Goal: Find specific page/section: Find specific page/section

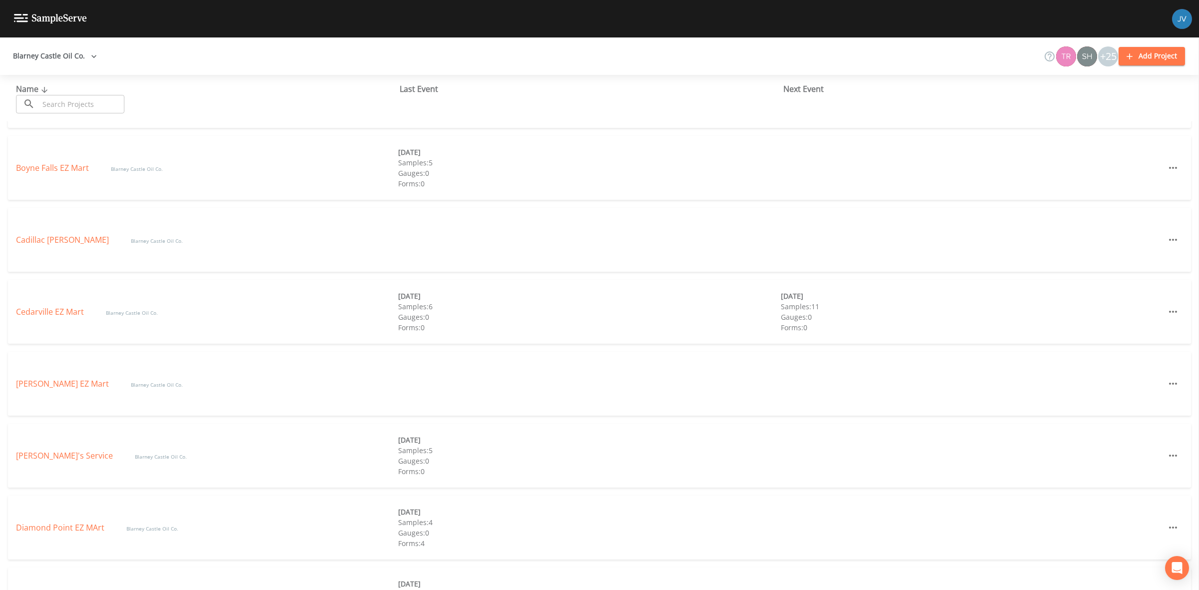
scroll to position [375, 0]
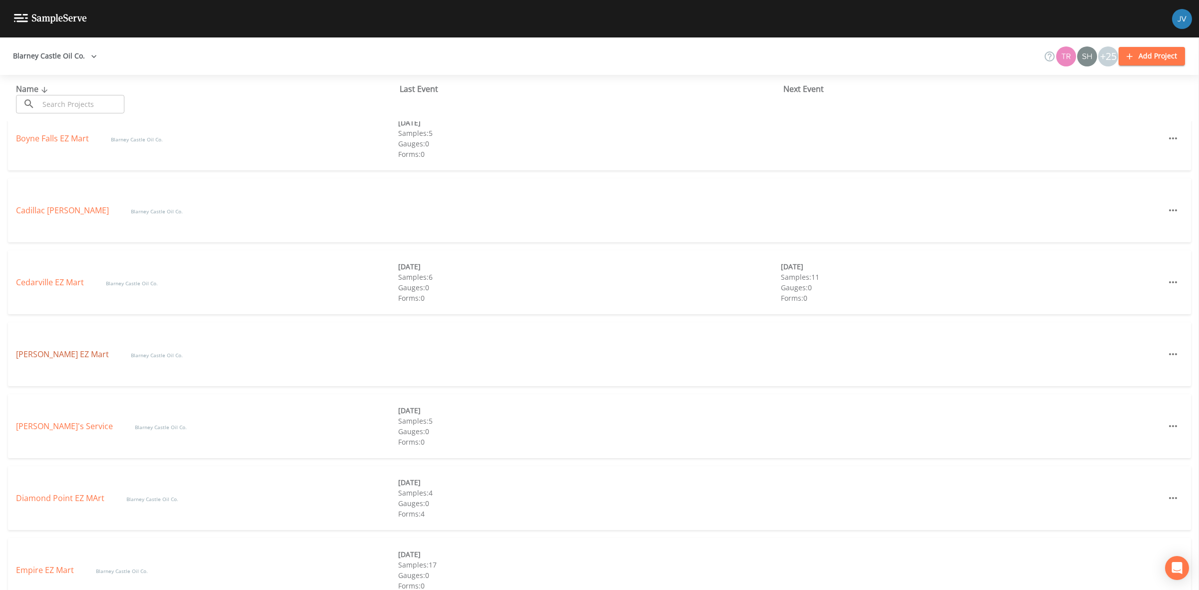
click at [64, 356] on link "[PERSON_NAME] EZ Mart" at bounding box center [63, 354] width 95 height 11
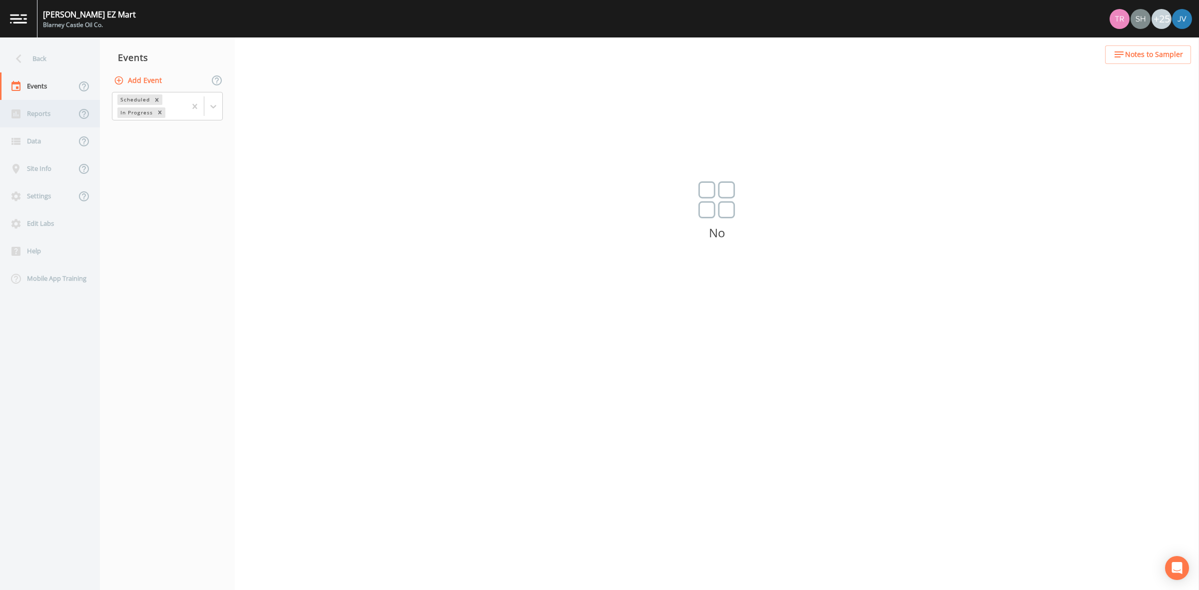
click at [31, 114] on div "Reports" at bounding box center [38, 113] width 76 height 27
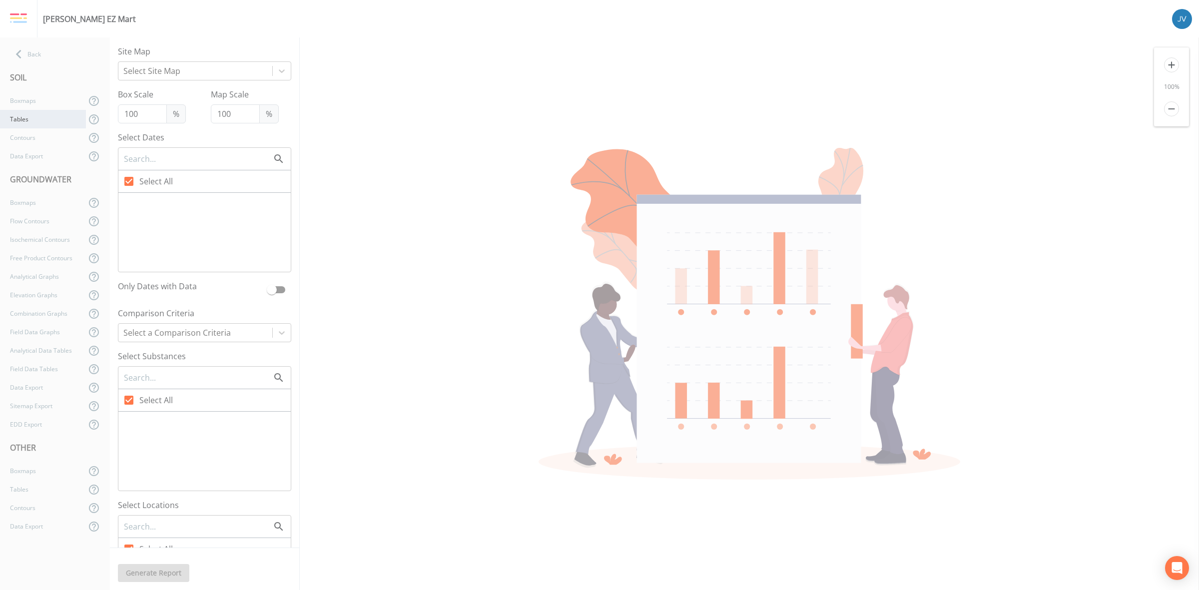
type input "33"
checkbox input "false"
checkbox input "true"
checkbox input "false"
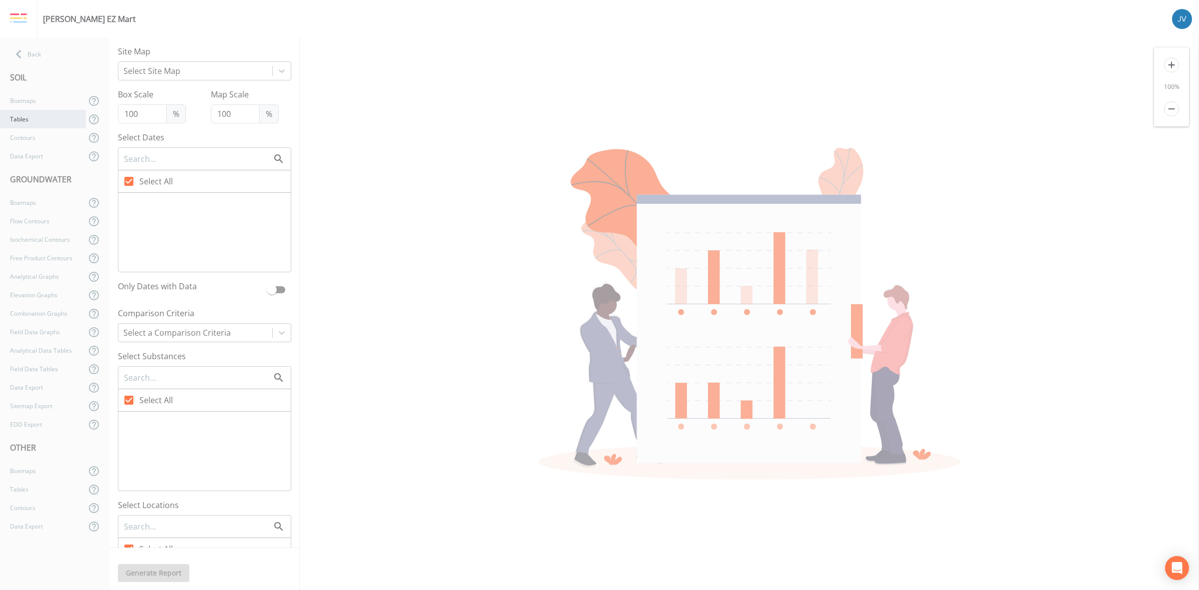
checkbox input "false"
checkbox input "true"
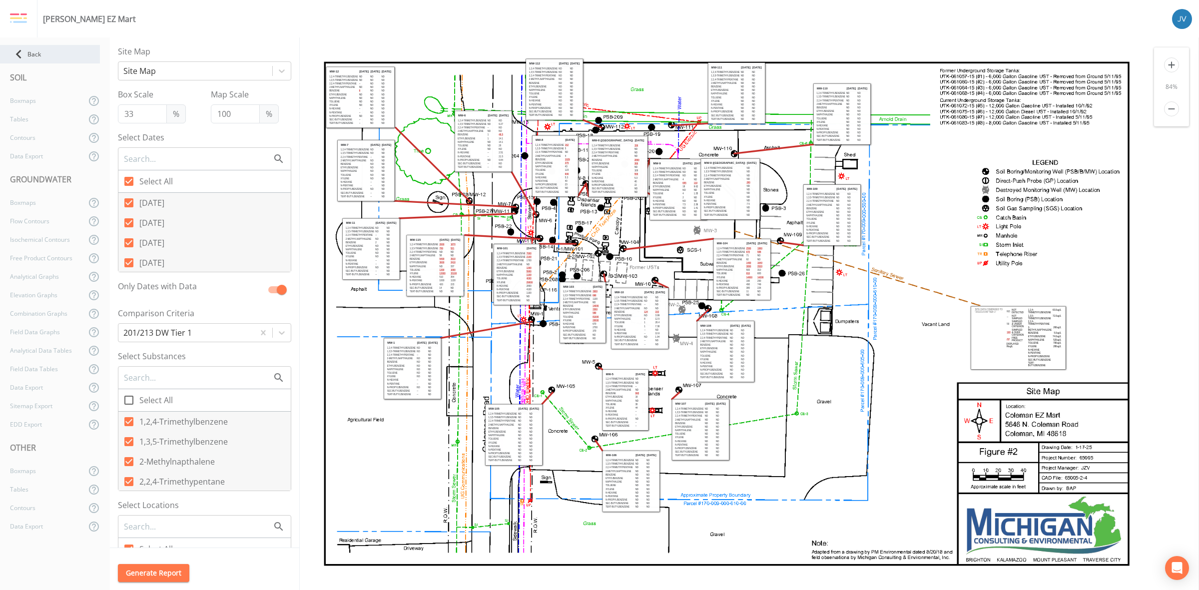
click at [21, 52] on icon at bounding box center [18, 53] width 17 height 17
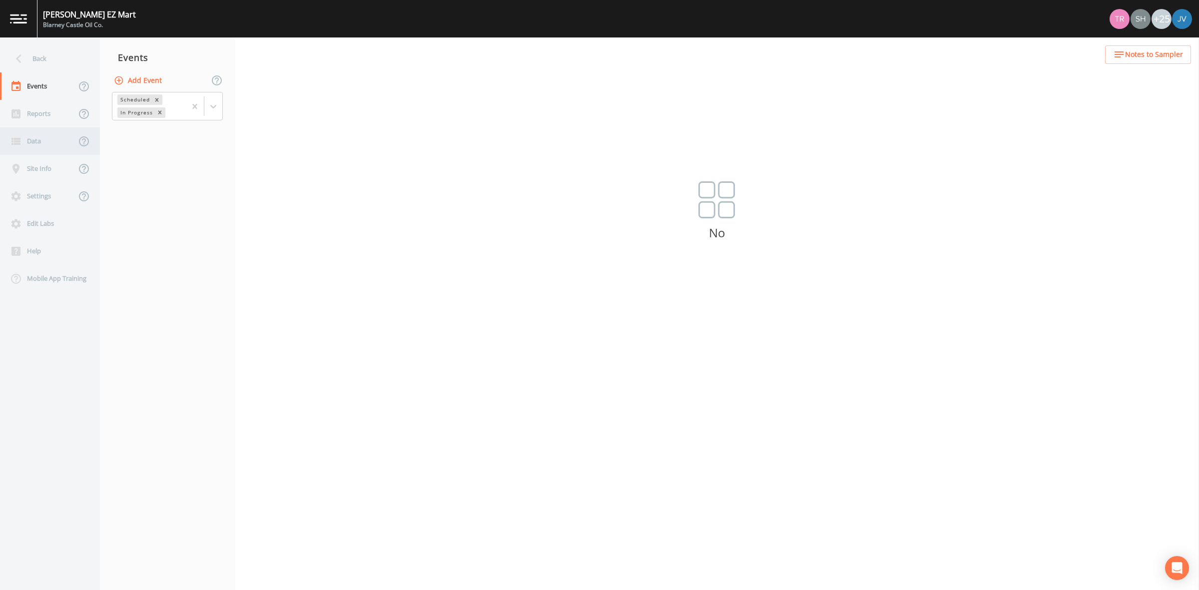
click at [41, 142] on div "Data" at bounding box center [38, 140] width 76 height 27
click at [151, 145] on div "Lab Data" at bounding box center [143, 147] width 86 height 18
